Goal: Find specific page/section: Find specific page/section

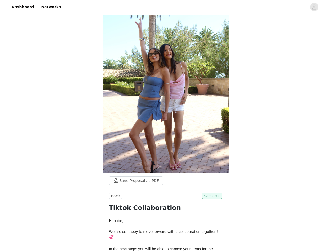
click at [165, 126] on img at bounding box center [166, 93] width 126 height 157
click at [165, 7] on div at bounding box center [185, 7] width 243 height 12
click at [314, 7] on icon "avatar" at bounding box center [314, 7] width 5 height 8
click at [133, 180] on body "Dashboard Networks Save Proposal as PDF Back Complete Tiktok Collaboration Hi b…" at bounding box center [165, 126] width 331 height 252
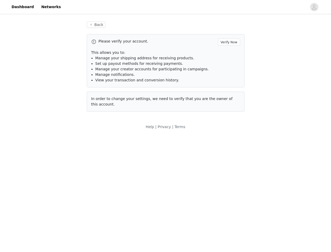
click at [115, 196] on body "Dashboard Networks Back Please verify your account. Verify Now This allows you …" at bounding box center [165, 126] width 331 height 252
click at [213, 196] on body "Dashboard Networks Back Please verify your account. Verify Now This allows you …" at bounding box center [165, 126] width 331 height 252
